Goal: Task Accomplishment & Management: Manage account settings

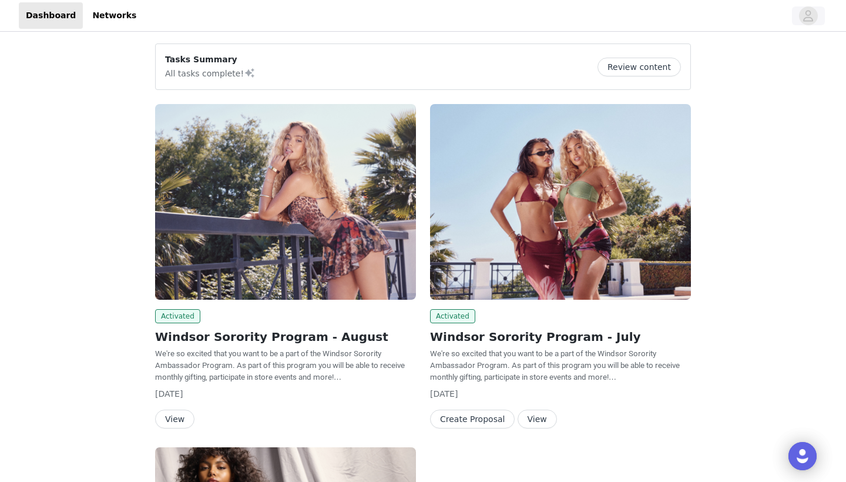
click at [806, 14] on icon "avatar" at bounding box center [808, 15] width 11 height 19
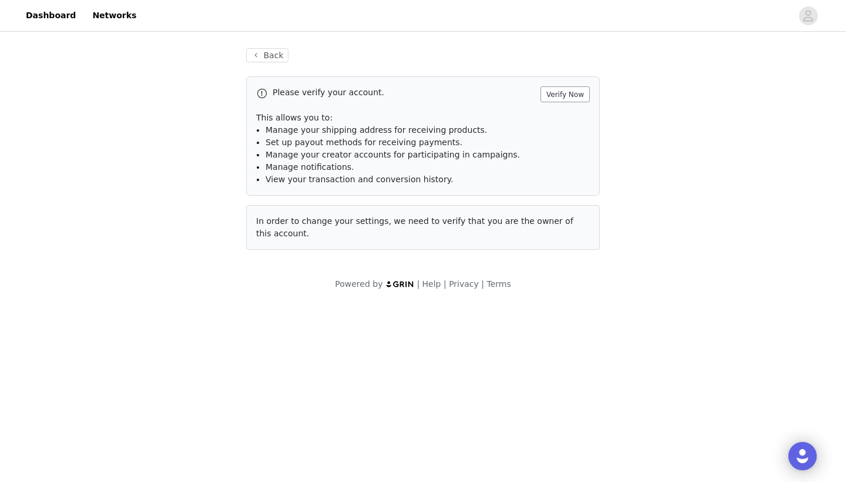
click at [559, 88] on button "Verify Now" at bounding box center [565, 94] width 49 height 16
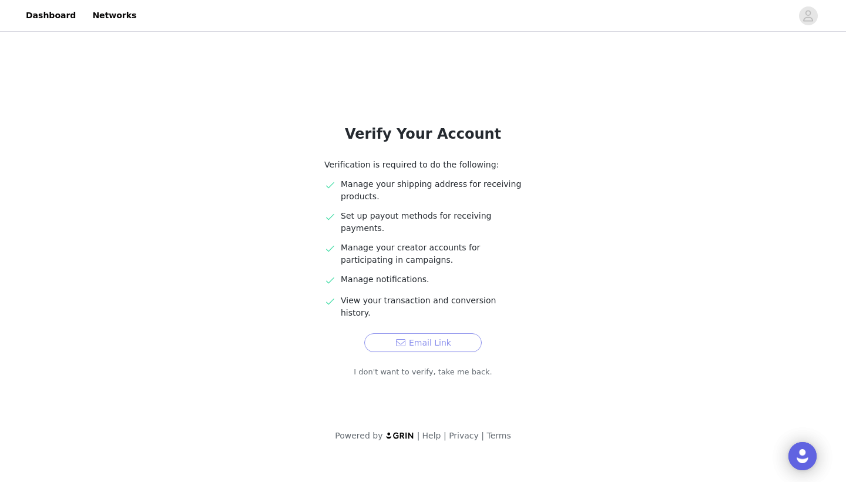
click at [445, 333] on button "Email Link" at bounding box center [423, 342] width 118 height 19
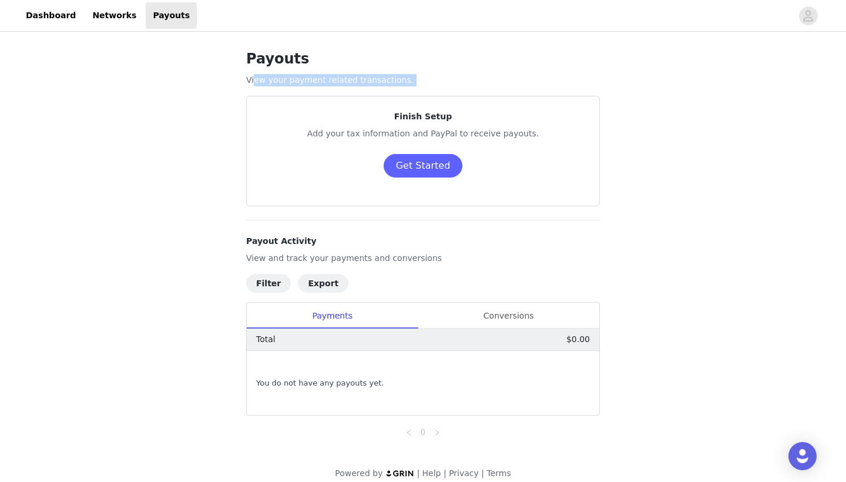
drag, startPoint x: 255, startPoint y: 80, endPoint x: 407, endPoint y: 86, distance: 152.4
click at [407, 86] on div "Payouts View your payment related transactions. Finish Setup Add your tax infor…" at bounding box center [423, 243] width 382 height 419
click at [431, 76] on p "View your payment related transactions." at bounding box center [423, 80] width 354 height 12
click at [438, 168] on button "Get Started" at bounding box center [423, 166] width 79 height 24
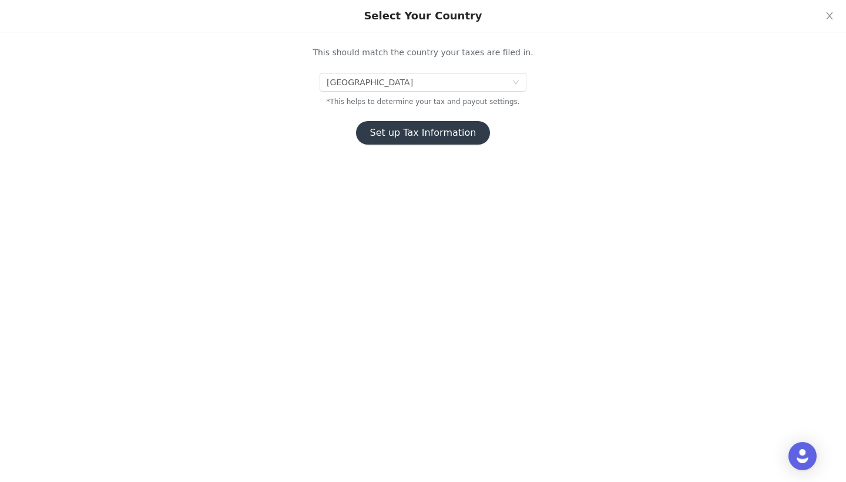
click at [460, 120] on div "This should match the country your taxes are filed in. United States *This help…" at bounding box center [423, 95] width 382 height 98
click at [441, 129] on button "Set up Tax Information" at bounding box center [423, 133] width 135 height 24
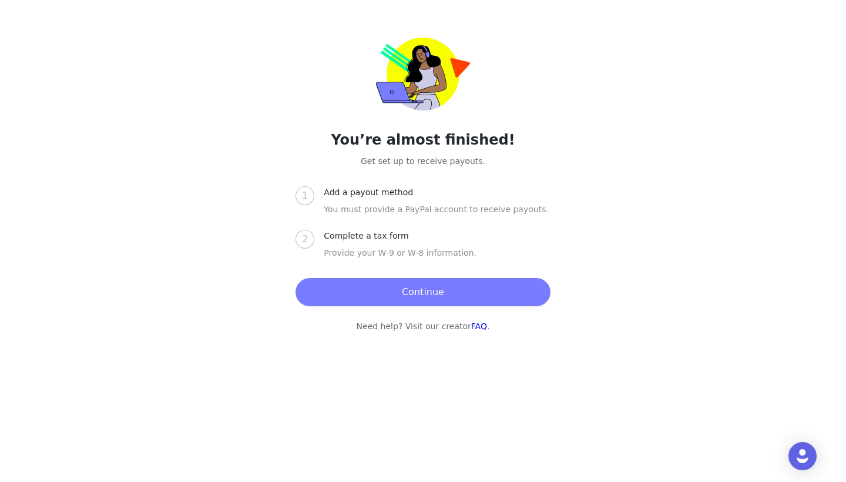
click at [442, 292] on button "Continue" at bounding box center [423, 292] width 255 height 28
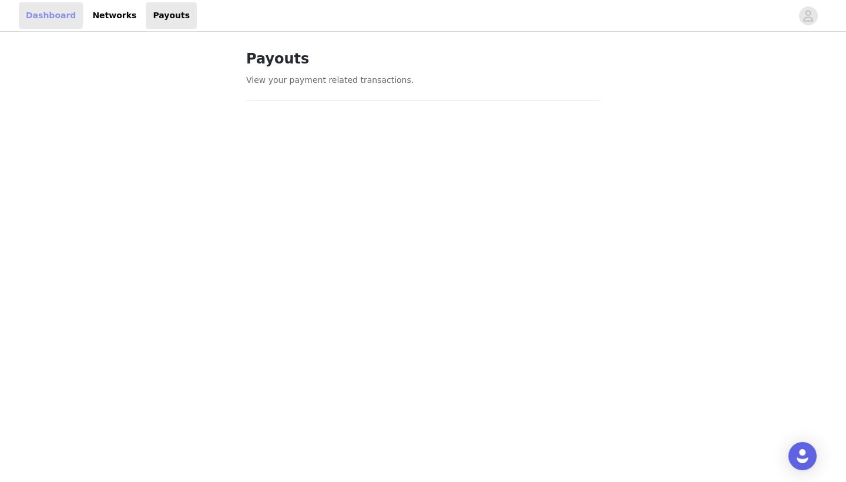
click at [64, 9] on link "Dashboard" at bounding box center [51, 15] width 64 height 26
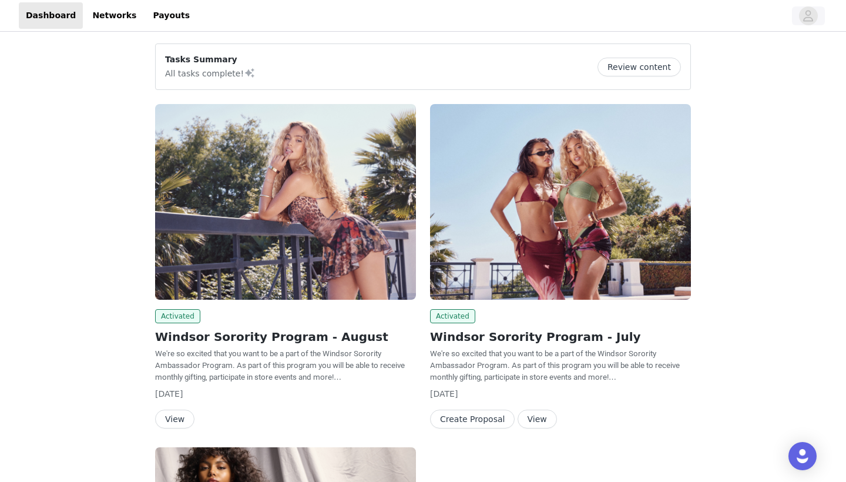
click at [807, 19] on icon "avatar" at bounding box center [808, 15] width 11 height 19
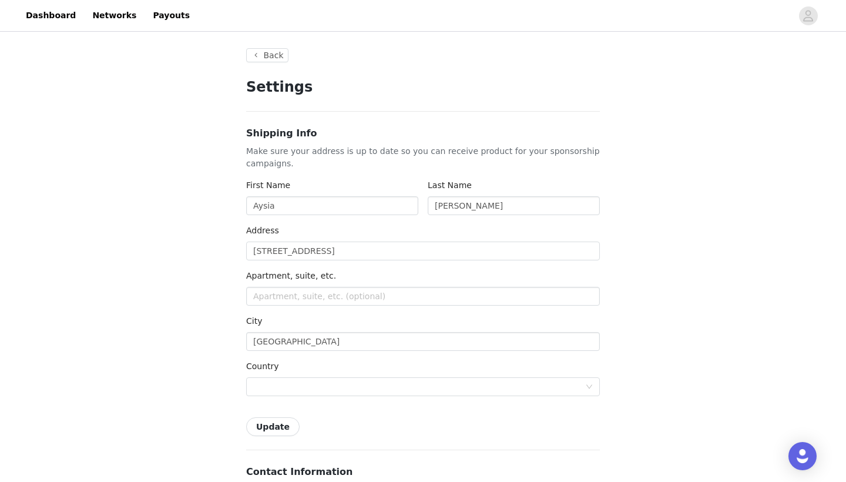
type input "+1 (United States)"
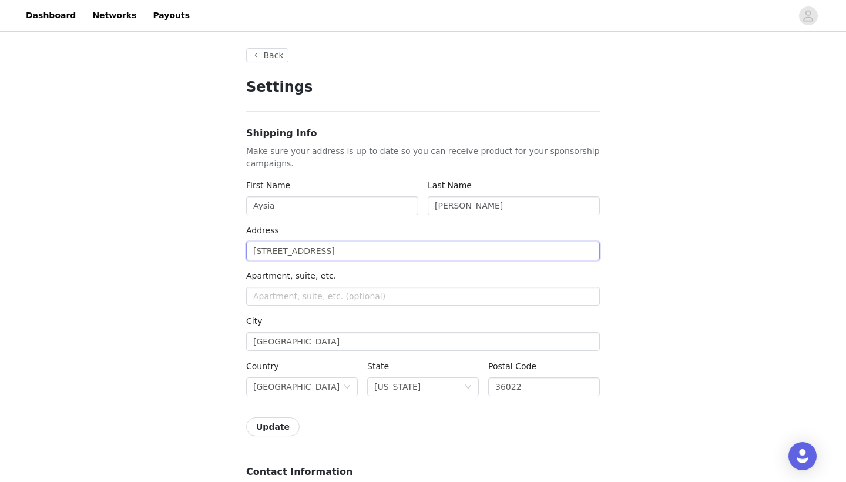
click at [349, 257] on input "156 Sundown Drive" at bounding box center [423, 251] width 354 height 19
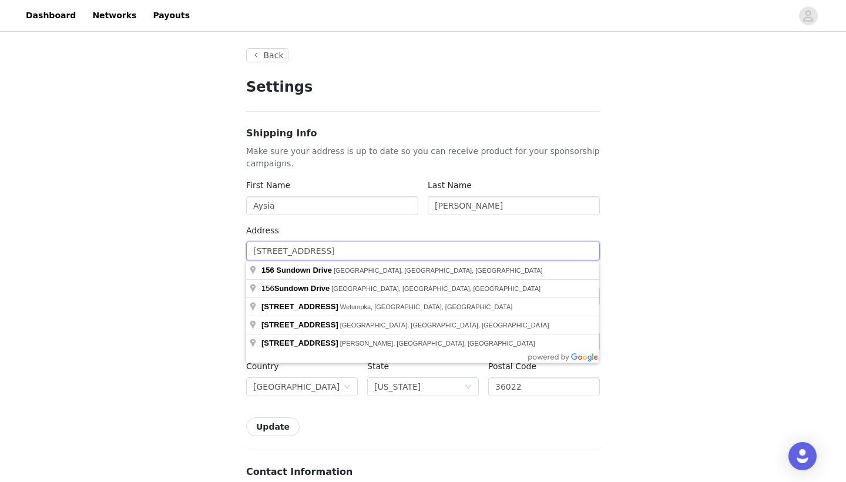
click at [349, 257] on input "156 Sundown Drive" at bounding box center [423, 251] width 354 height 19
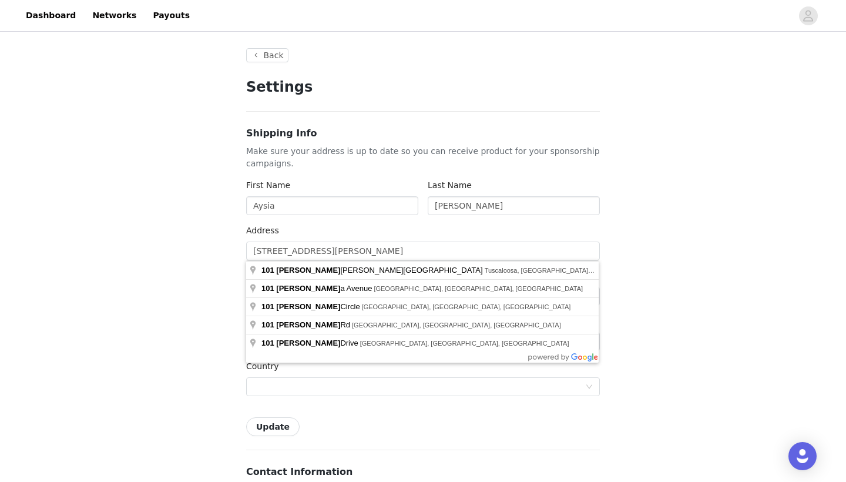
type input "101 Helen Keller Blvd"
type input "Tuscaloosa"
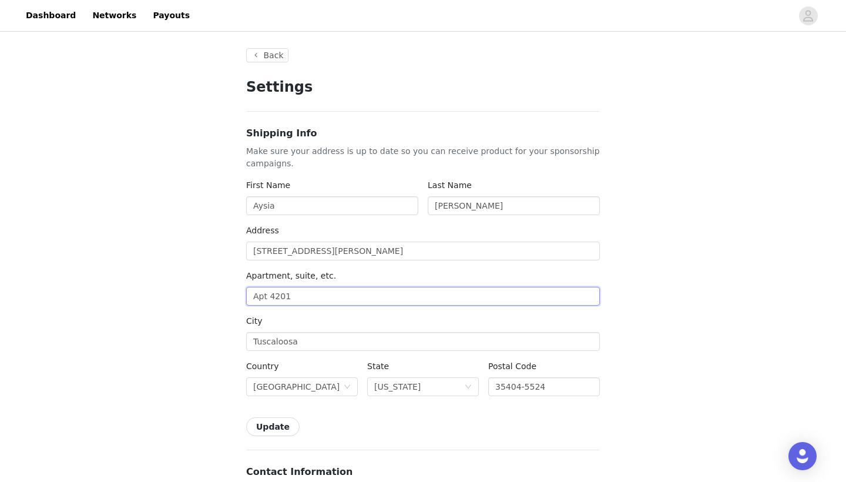
type input "Apt 4201"
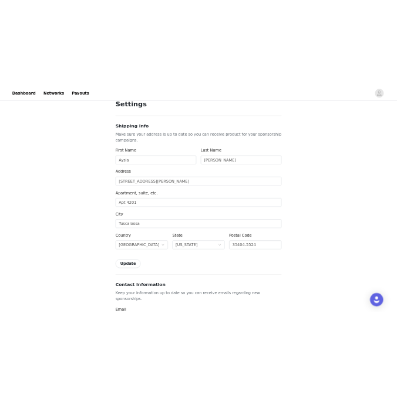
scroll to position [50, 0]
